Goal: Information Seeking & Learning: Learn about a topic

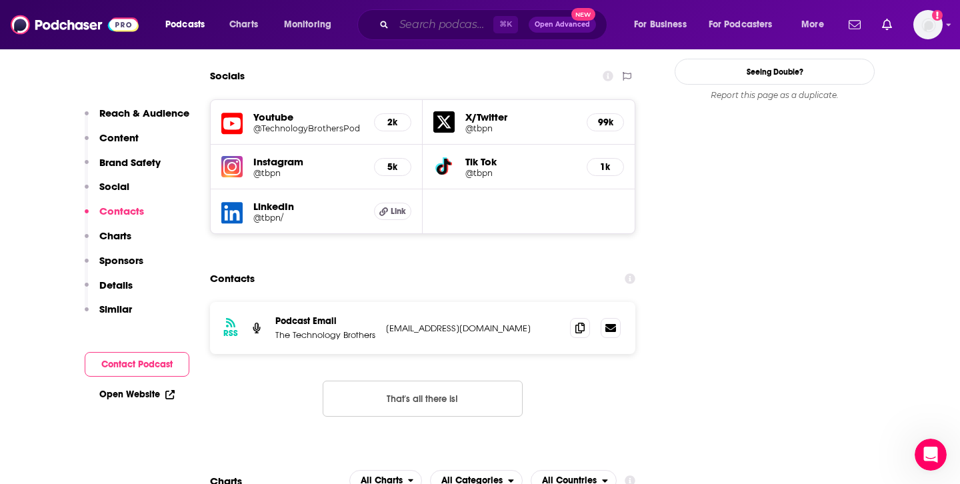
click at [424, 26] on input "Search podcasts, credits, & more..." at bounding box center [443, 24] width 99 height 21
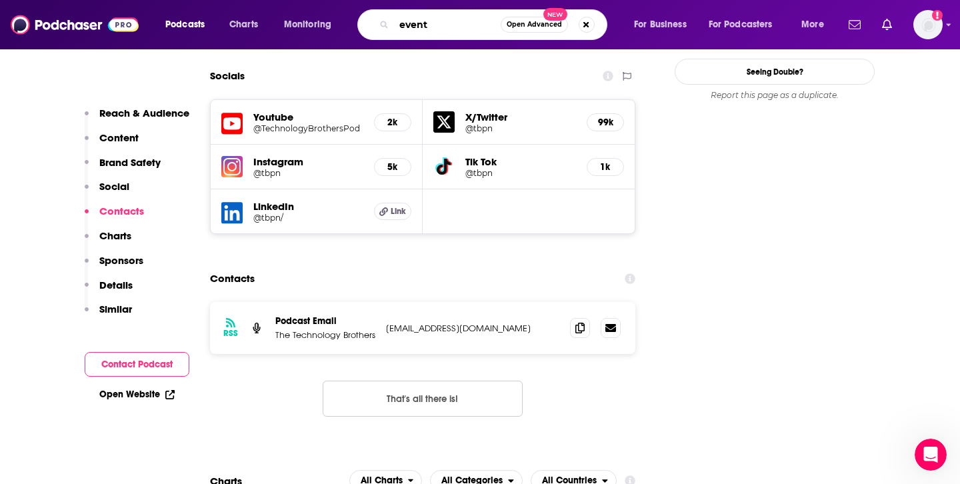
type input "events"
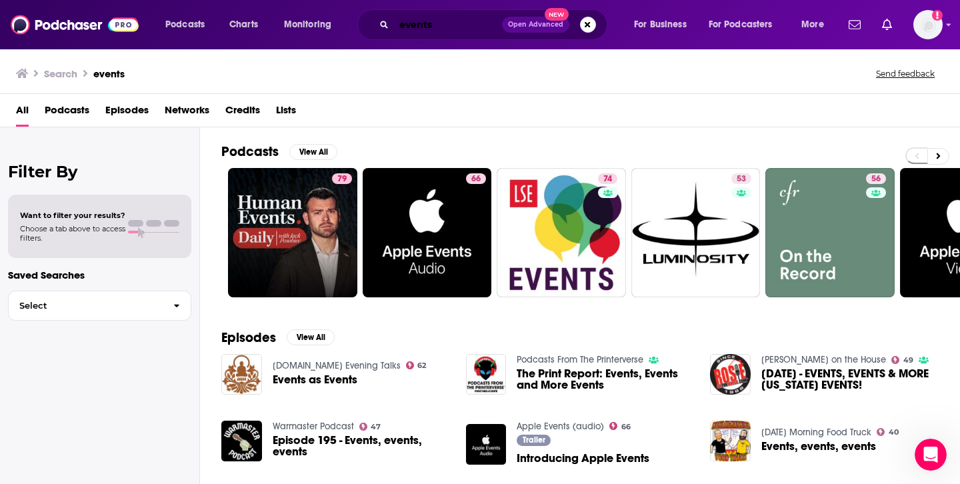
click at [472, 18] on input "events" at bounding box center [448, 24] width 108 height 21
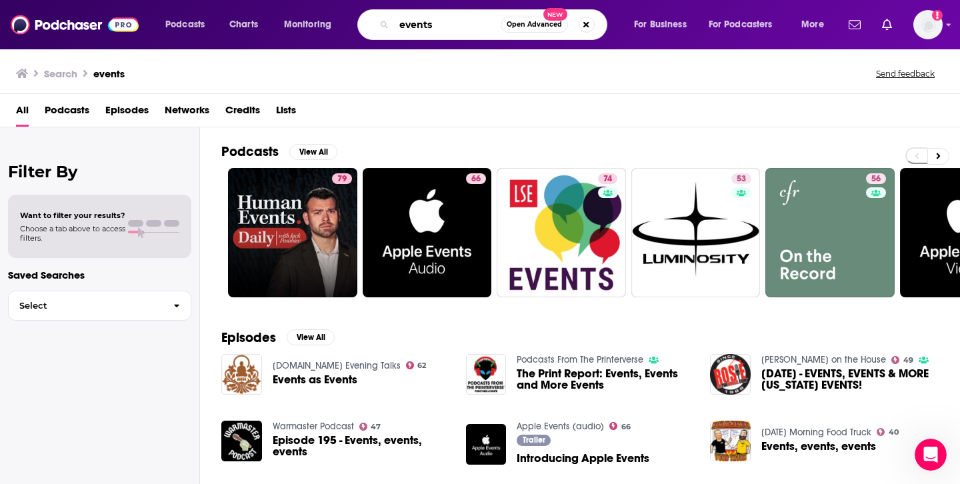
click at [472, 18] on input "events" at bounding box center [447, 24] width 107 height 21
type input "event planning"
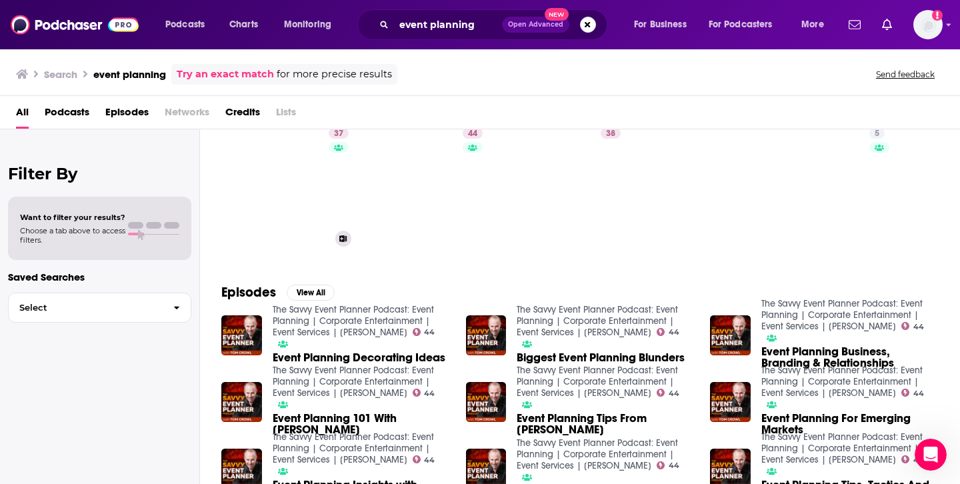
scroll to position [51, 0]
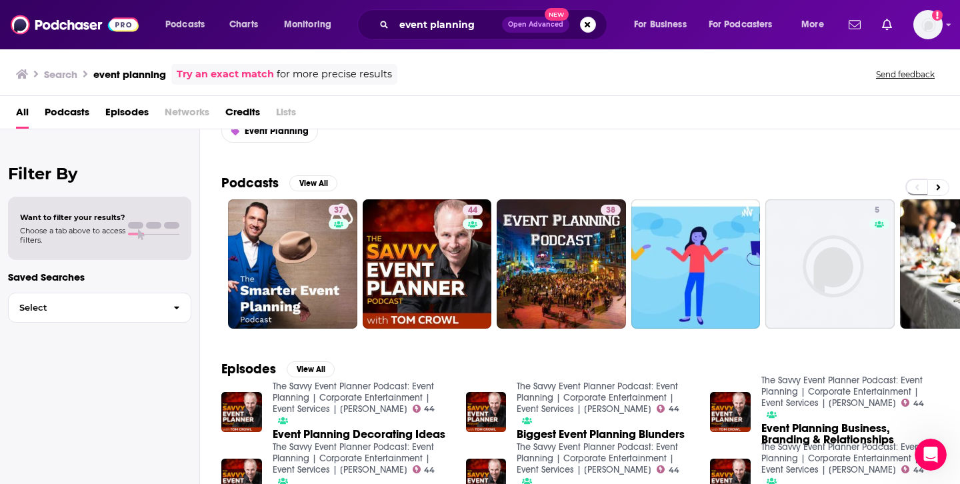
click at [319, 174] on div "Podcasts View All 37 44 38 5 3 39 + 520" at bounding box center [590, 252] width 739 height 186
click at [319, 179] on button "View All" at bounding box center [313, 183] width 48 height 16
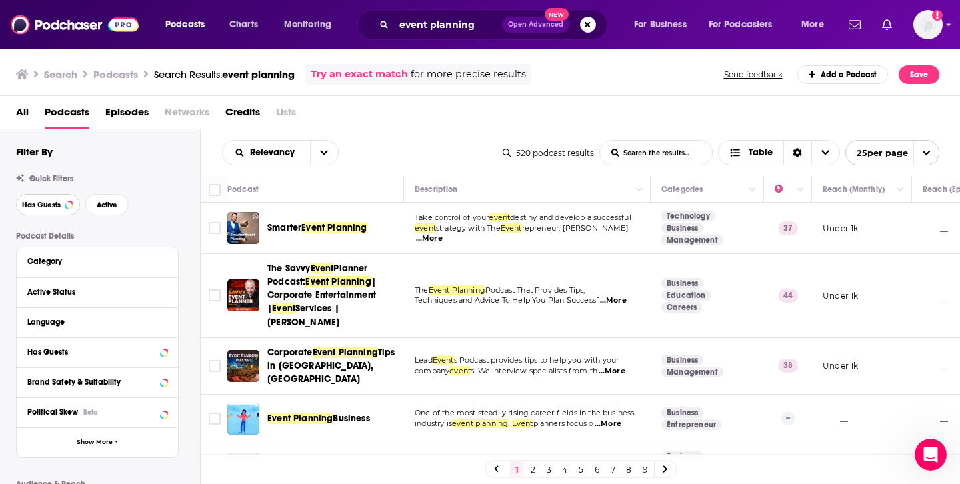
click at [41, 203] on span "Has Guests" at bounding box center [41, 204] width 39 height 7
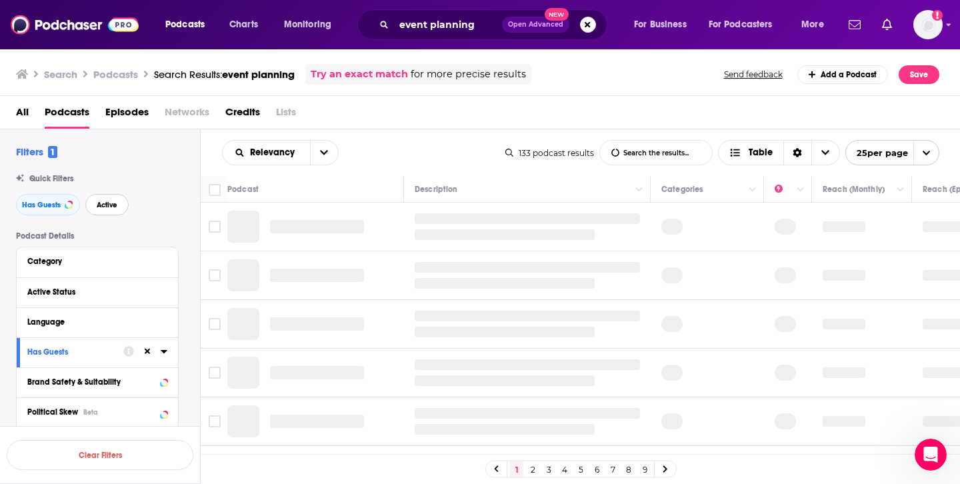
click at [105, 210] on button "Active" at bounding box center [106, 204] width 43 height 21
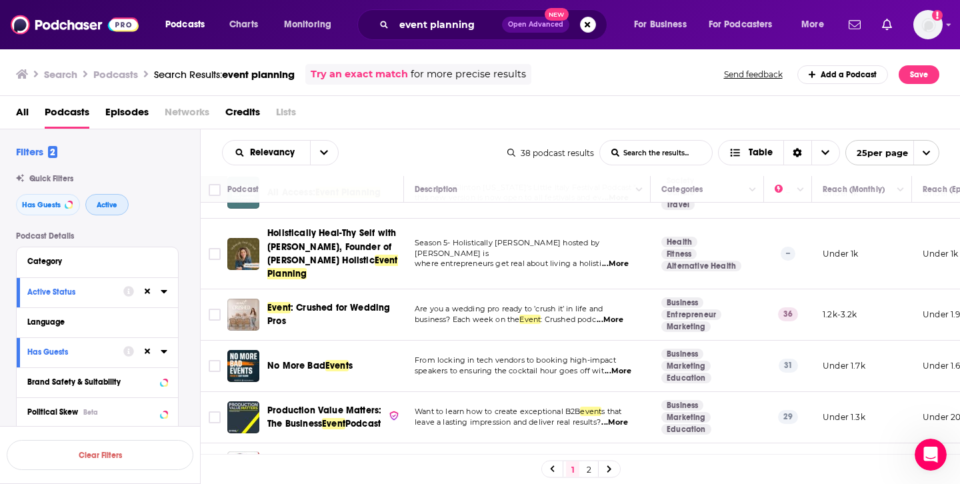
scroll to position [91, 0]
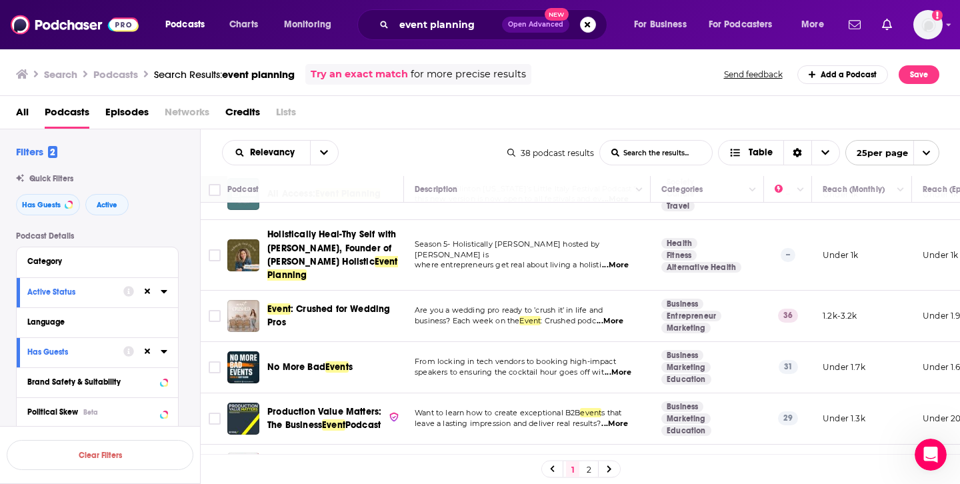
click at [629, 367] on span "...More" at bounding box center [618, 372] width 27 height 11
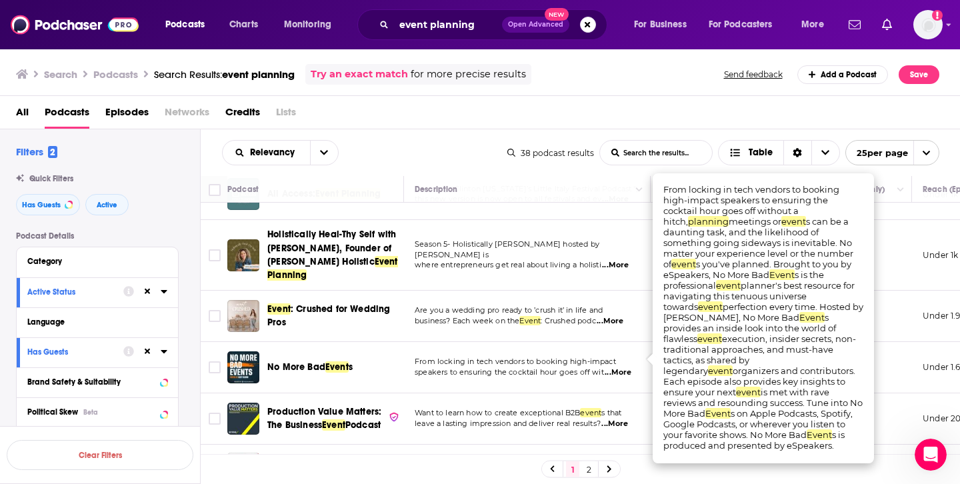
click at [622, 357] on p "From locking in tech vendors to booking high-impact" at bounding box center [527, 362] width 225 height 11
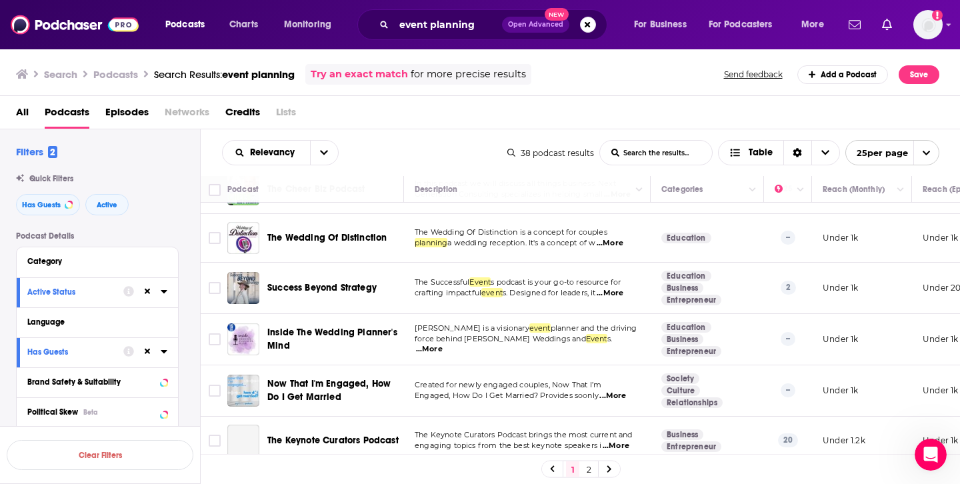
scroll to position [834, 0]
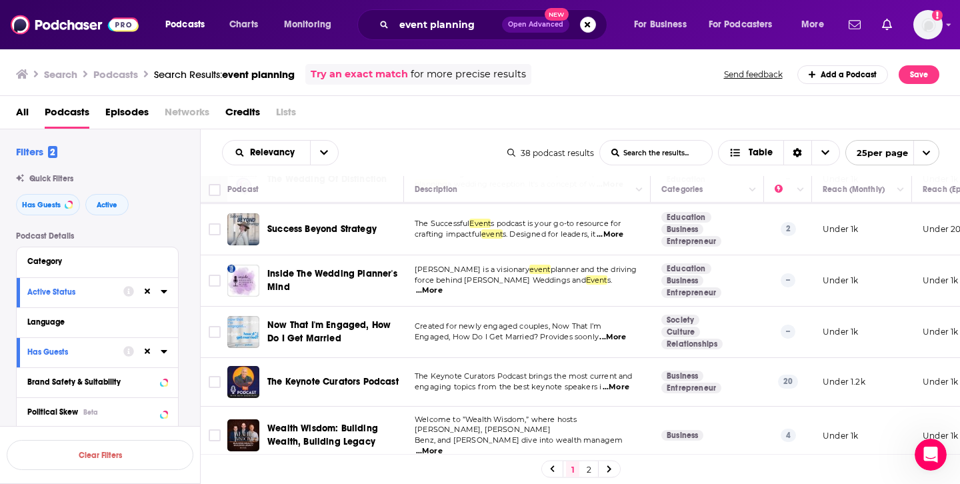
click at [621, 382] on span "...More" at bounding box center [616, 387] width 27 height 11
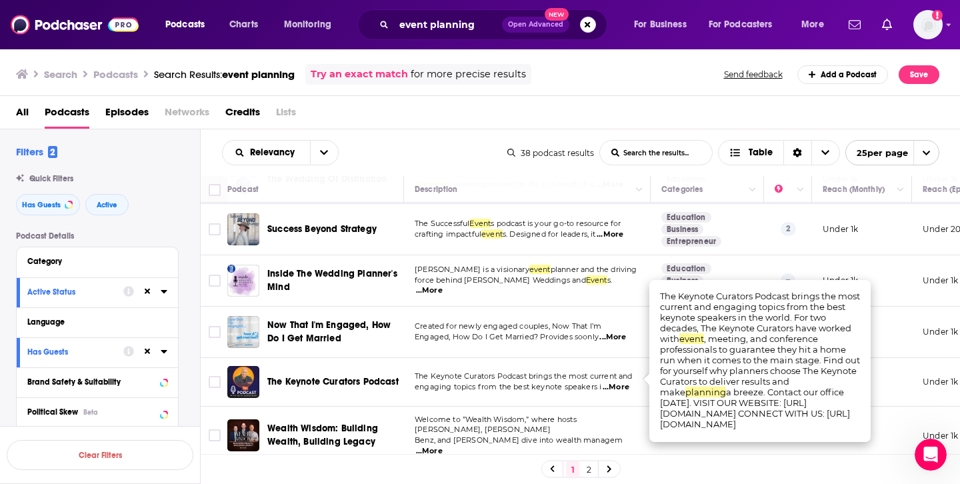
click at [629, 321] on p "Created for newly engaged couples, Now That I’m" at bounding box center [527, 326] width 225 height 11
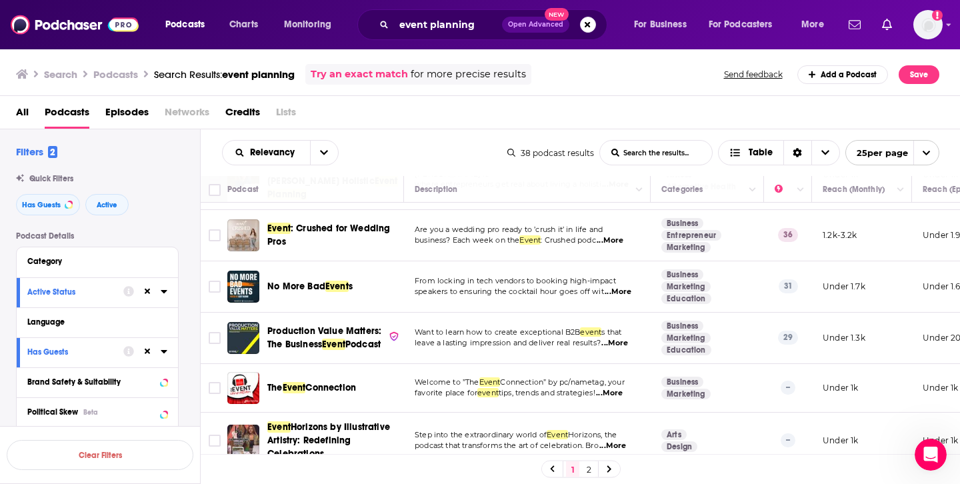
scroll to position [0, 0]
